Goal: Navigation & Orientation: Find specific page/section

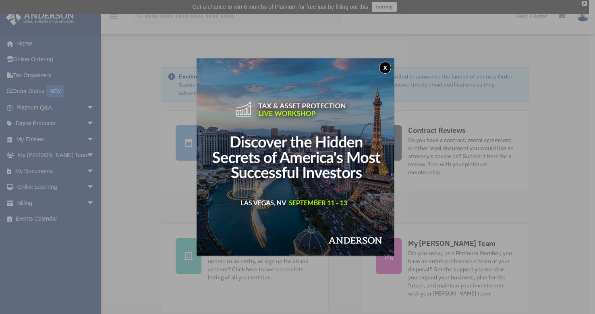
click at [348, 142] on img at bounding box center [295, 156] width 197 height 197
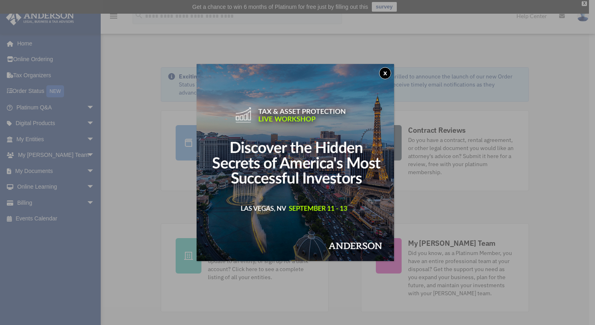
click at [383, 72] on button "x" at bounding box center [385, 73] width 12 height 12
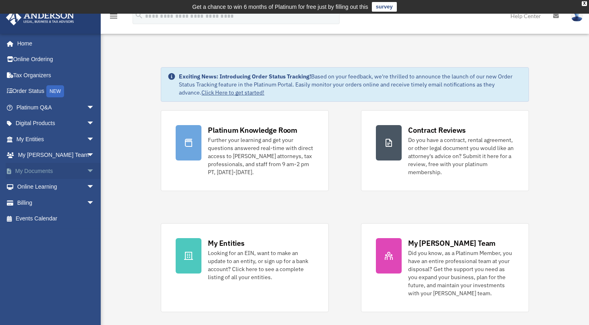
click at [87, 168] on span "arrow_drop_down" at bounding box center [95, 171] width 16 height 17
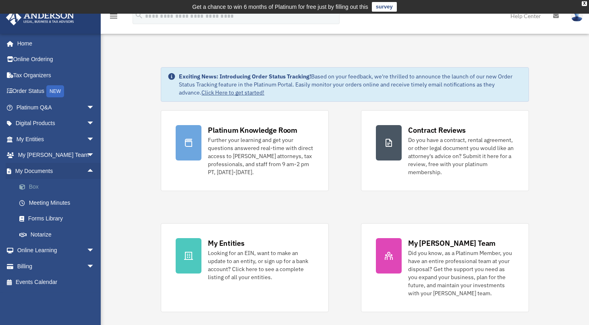
click at [37, 184] on link "Box" at bounding box center [58, 187] width 95 height 16
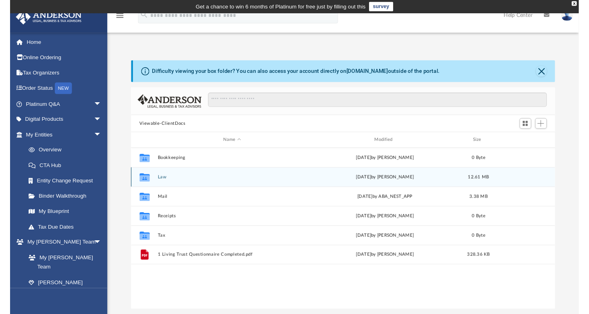
scroll to position [177, 433]
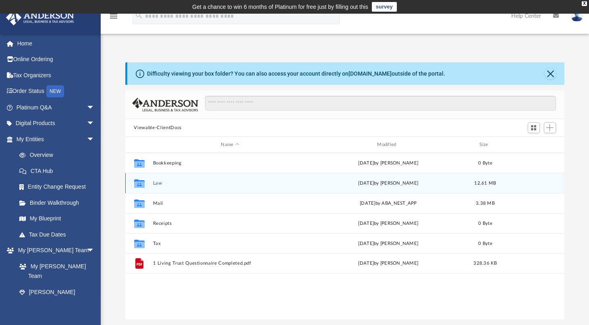
click at [157, 183] on button "Law" at bounding box center [230, 183] width 155 height 5
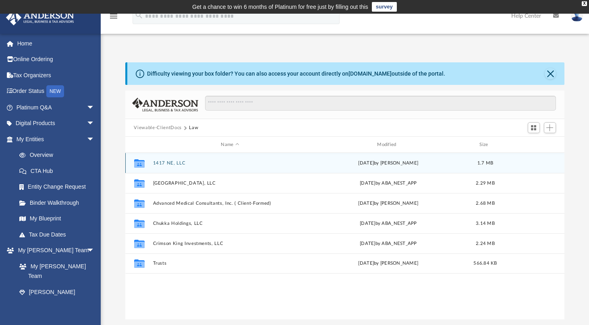
click at [179, 160] on div "Collaborated Folder 1417 NE, LLC [DATE] by [PERSON_NAME] 1.7 MB" at bounding box center [344, 163] width 439 height 20
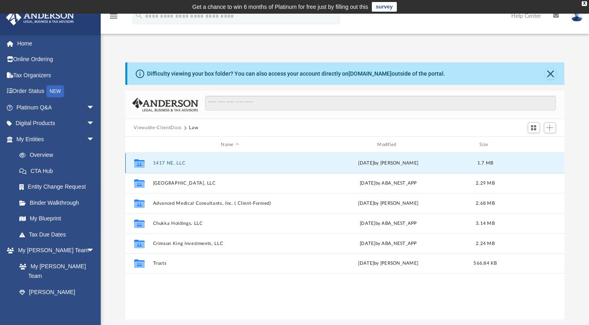
click at [179, 162] on button "1417 NE, LLC" at bounding box center [230, 163] width 155 height 5
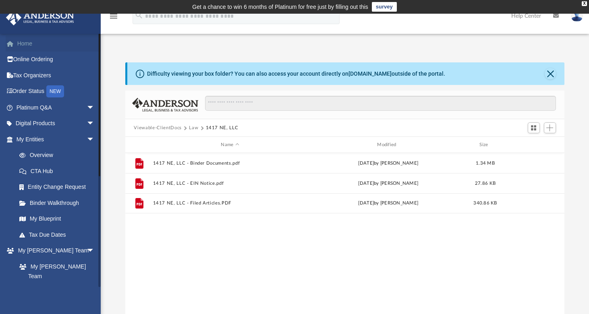
click at [32, 43] on link "Home" at bounding box center [56, 43] width 101 height 16
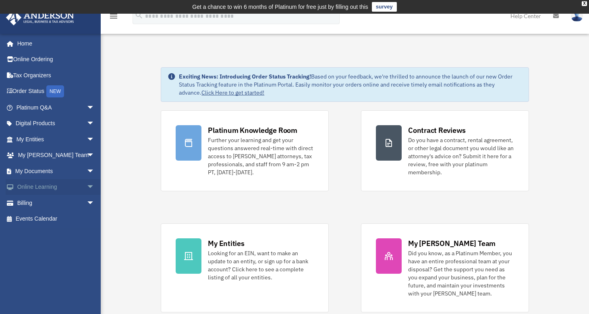
click at [87, 184] on span "arrow_drop_down" at bounding box center [95, 187] width 16 height 17
click at [44, 201] on link "Courses" at bounding box center [58, 203] width 95 height 16
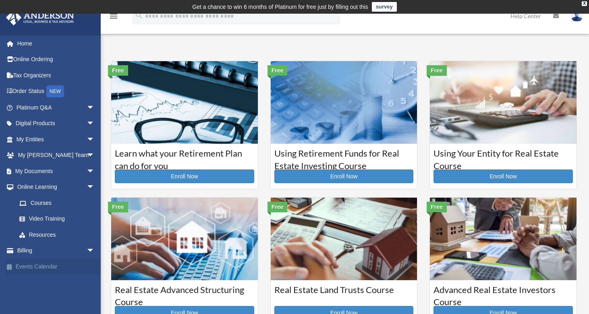
click at [46, 265] on link "Events Calendar" at bounding box center [56, 267] width 101 height 16
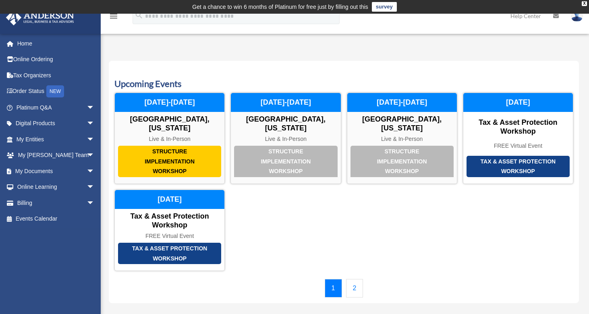
click at [352, 279] on link "2" at bounding box center [354, 288] width 17 height 19
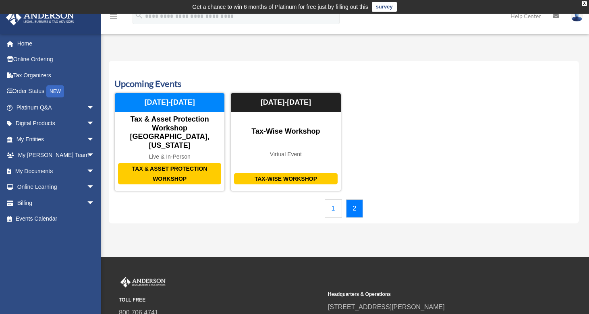
click at [332, 199] on link "1" at bounding box center [333, 208] width 17 height 19
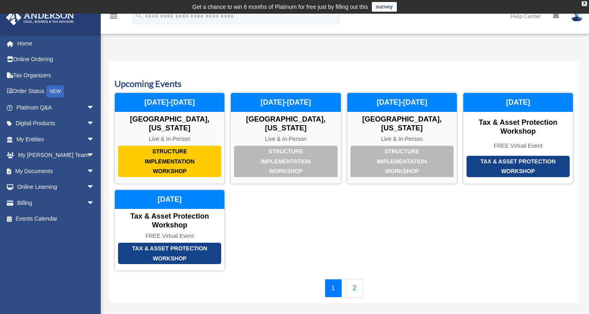
click at [356, 279] on link "2" at bounding box center [354, 288] width 17 height 19
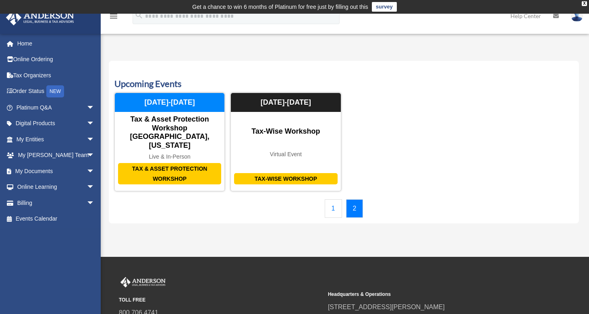
click at [336, 199] on link "1" at bounding box center [333, 208] width 17 height 19
